Goal: Task Accomplishment & Management: Use online tool/utility

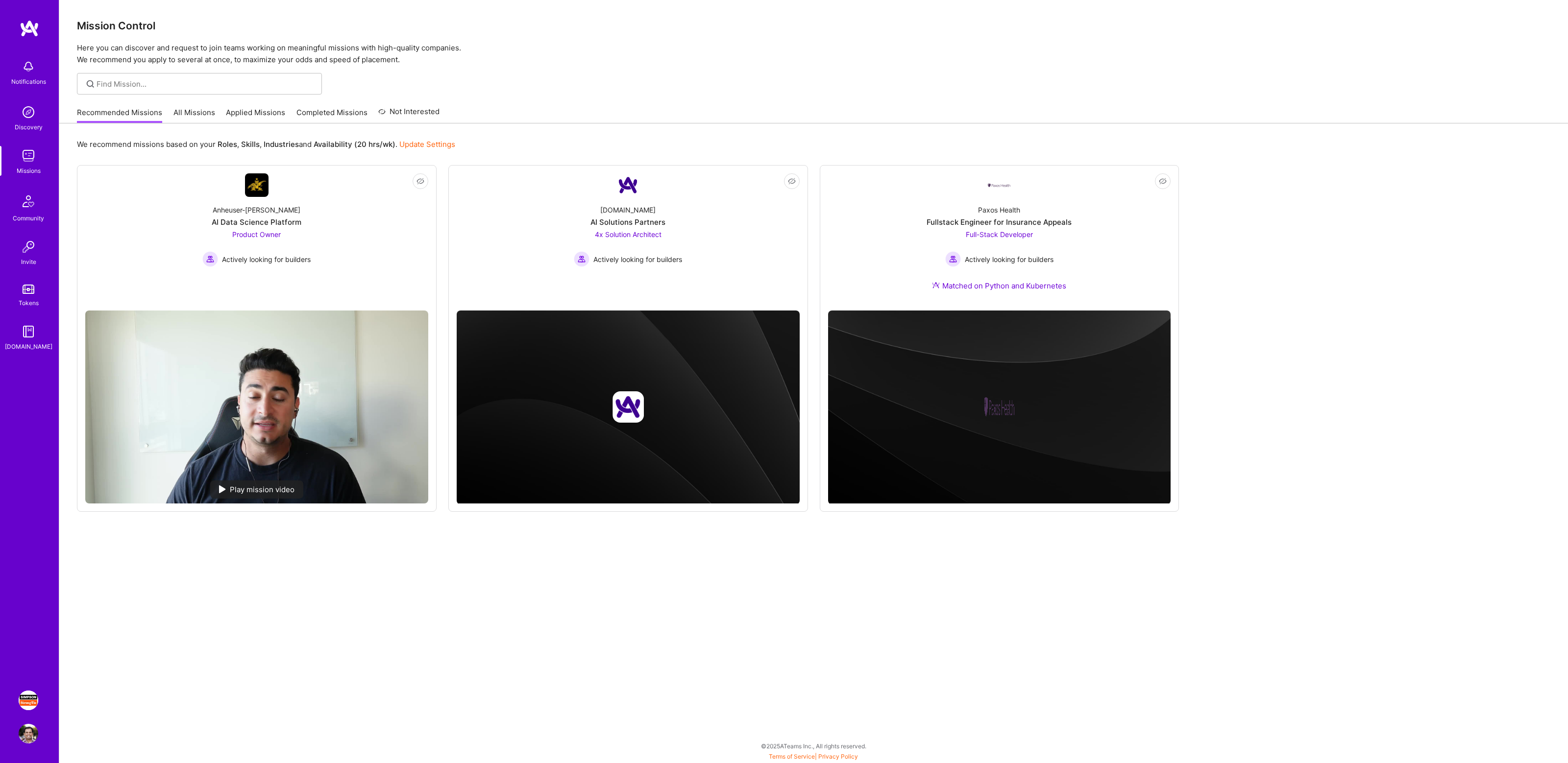
click at [22, 700] on img at bounding box center [28, 700] width 20 height 20
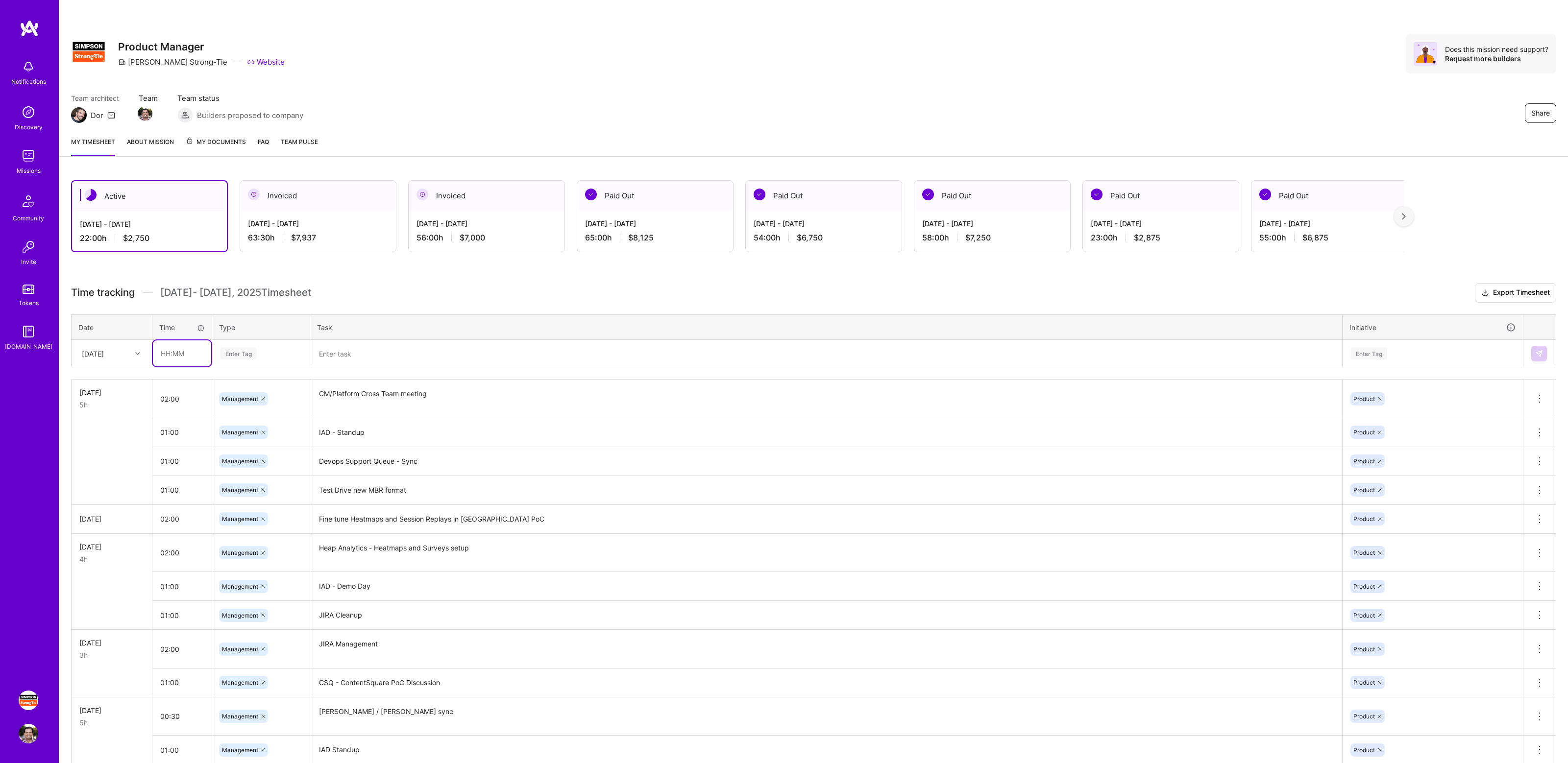
click at [188, 351] on input "text" at bounding box center [182, 353] width 58 height 26
type input "02:00"
click at [276, 344] on div "Enter Tag" at bounding box center [261, 353] width 96 height 25
click at [240, 495] on span "Management" at bounding box center [240, 501] width 46 height 14
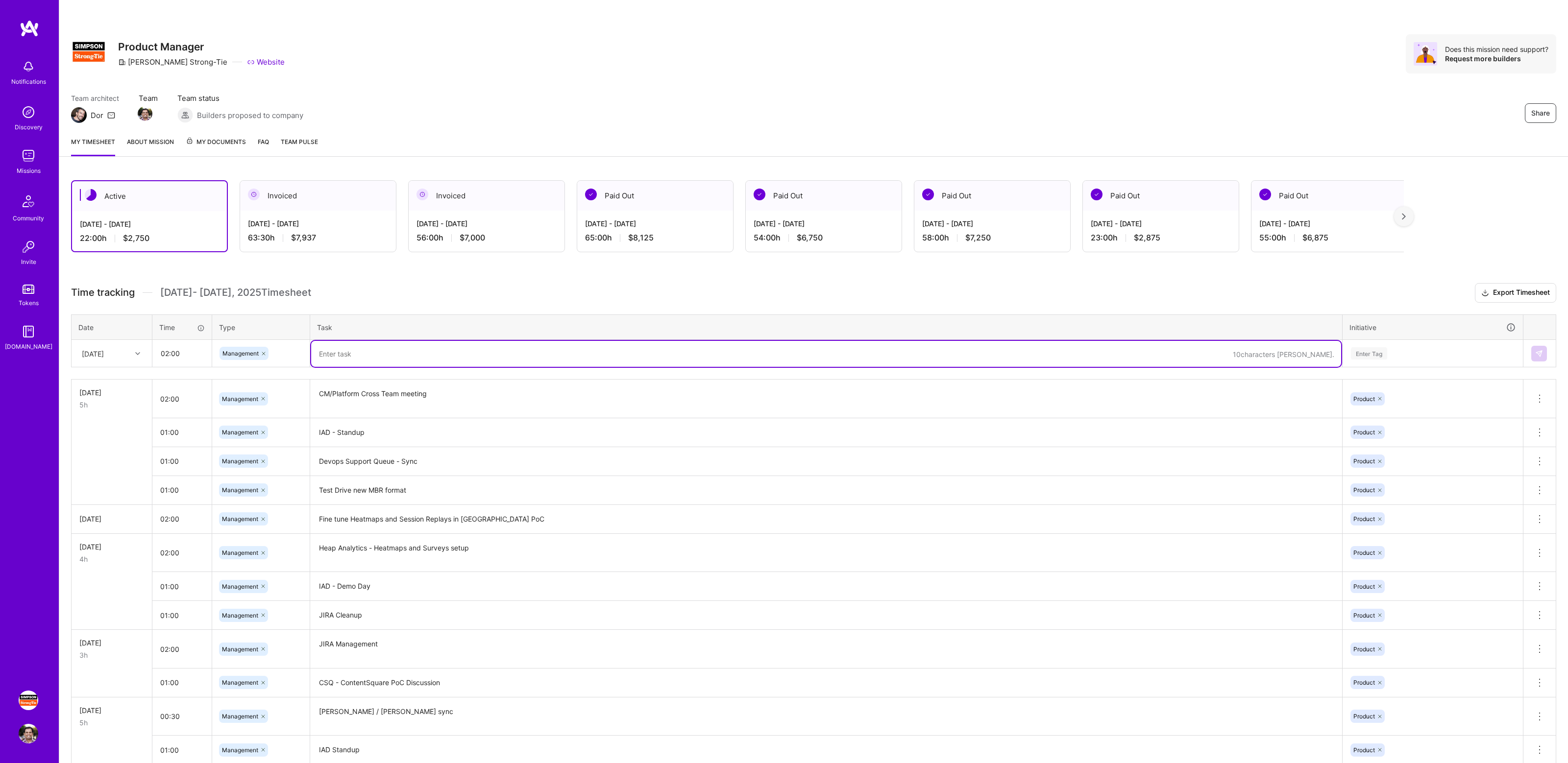
click at [372, 354] on textarea at bounding box center [826, 354] width 1030 height 26
type textarea "sync"
type textarea "Sync with [PERSON_NAME] about onboarding new apps to Terraform"
click at [1382, 356] on div "Enter Tag" at bounding box center [1368, 353] width 36 height 15
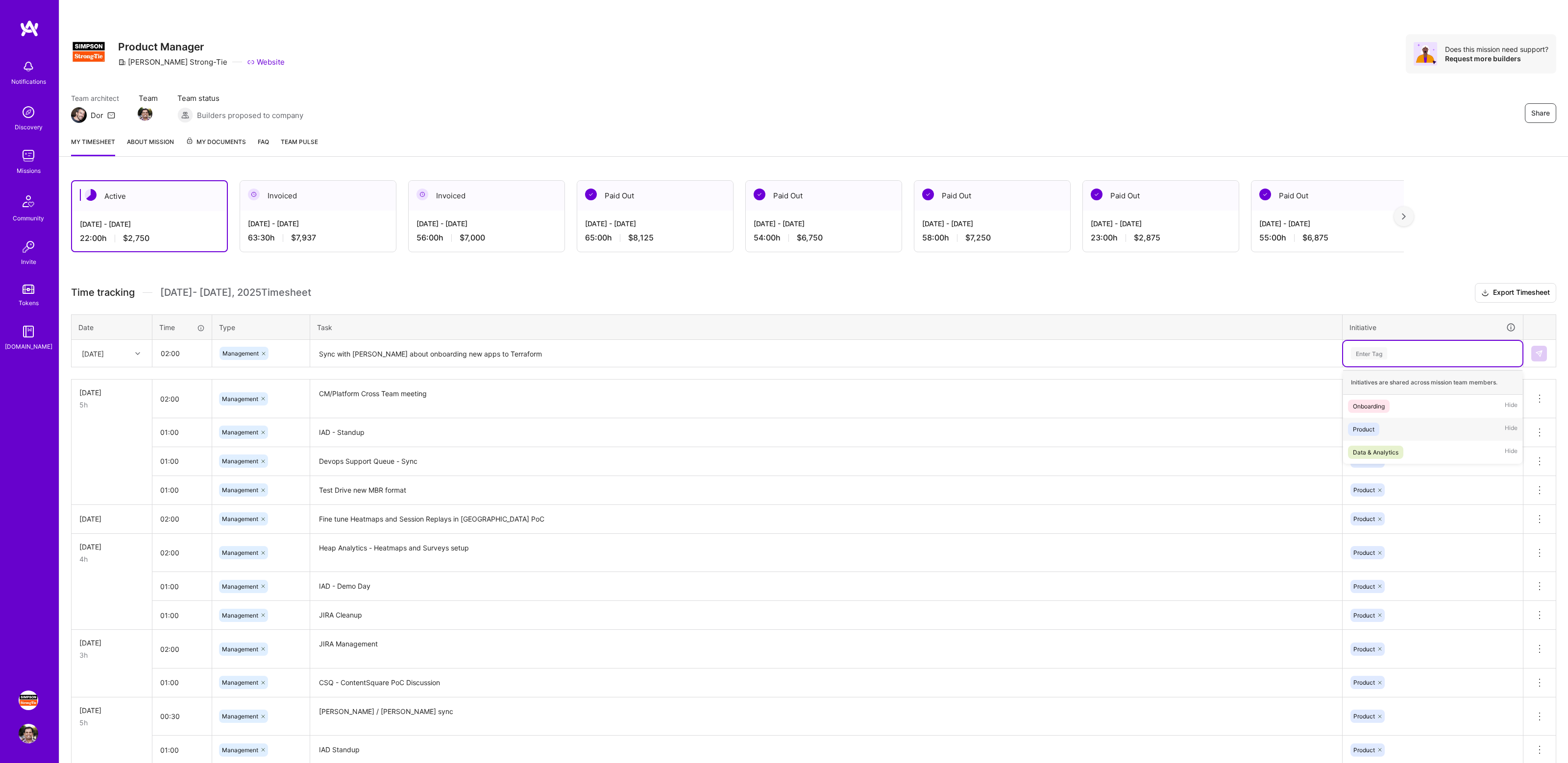
click at [1394, 434] on div "Product Hide" at bounding box center [1433, 429] width 179 height 23
click at [1536, 355] on img at bounding box center [1539, 353] width 8 height 8
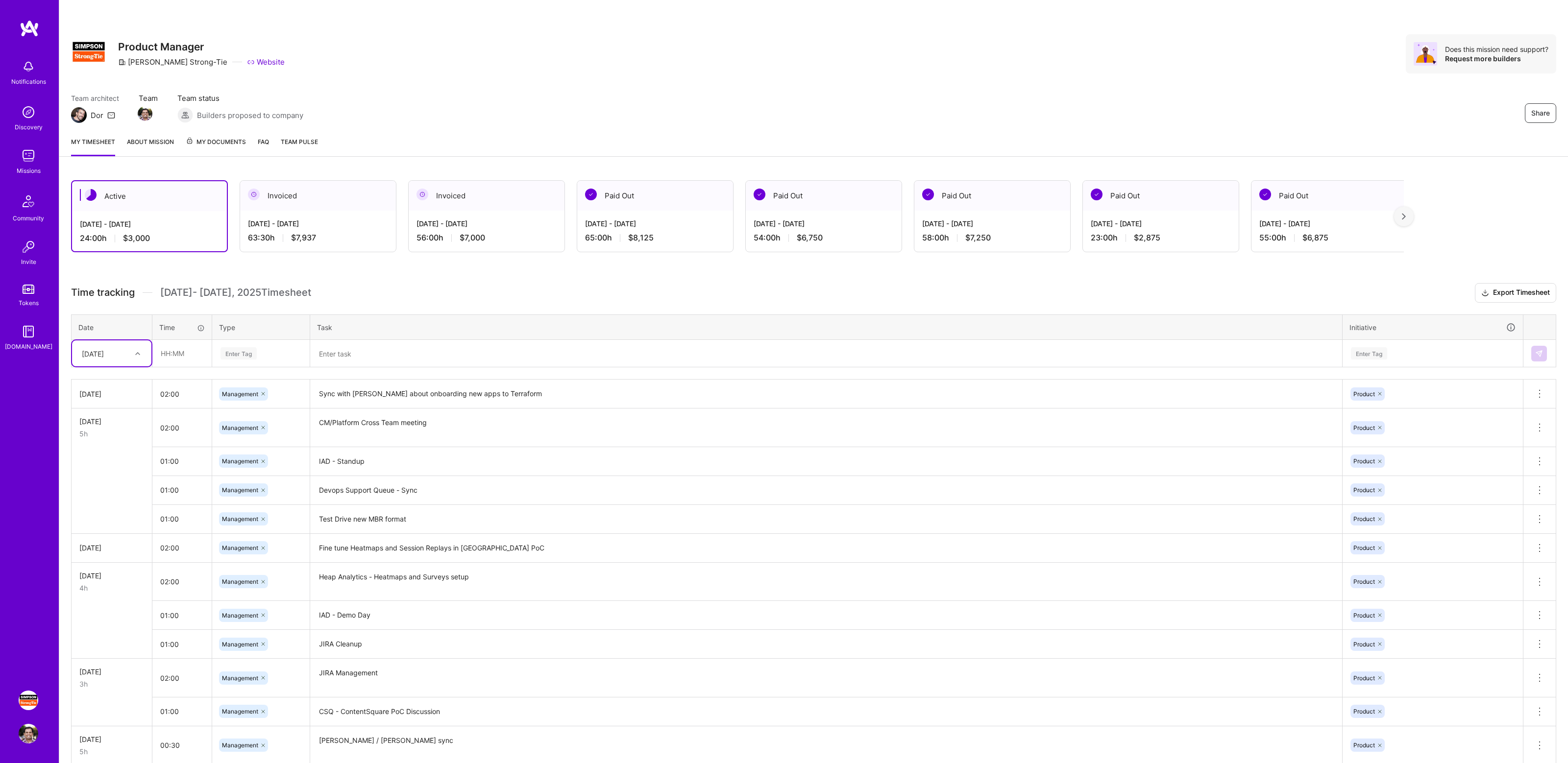
click at [960, 273] on div "Active [DATE] - [DATE] 24:00 h $3,000 Invoiced [DATE] - [DATE] 63:30 h $7,937 I…" at bounding box center [813, 595] width 1508 height 854
click at [939, 276] on div "Active [DATE] - [DATE] 24:00 h $3,000 Invoiced [DATE] - [DATE] 63:30 h $7,937 I…" at bounding box center [813, 595] width 1508 height 854
